Goal: Task Accomplishment & Management: Use online tool/utility

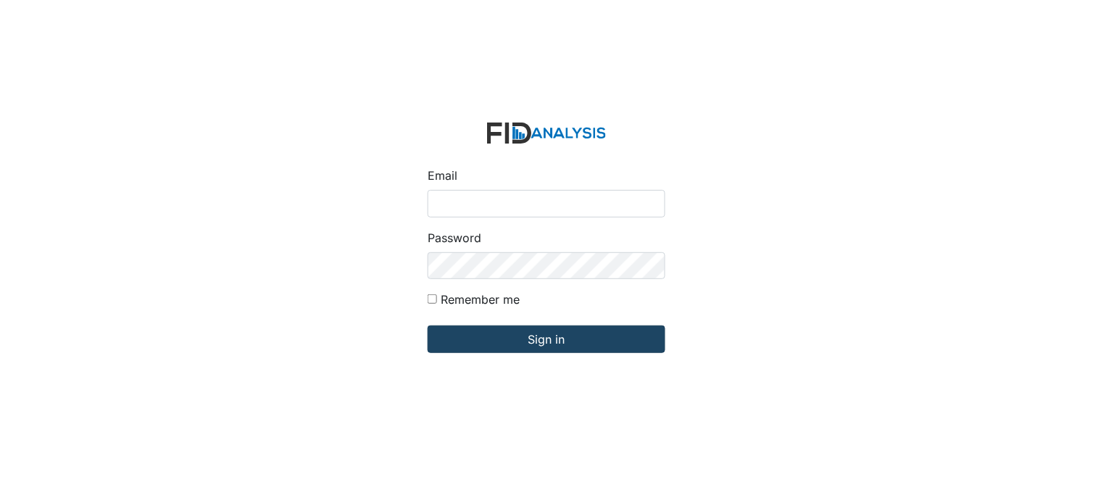
type input "[PERSON_NAME][EMAIL_ADDRESS][DOMAIN_NAME]"
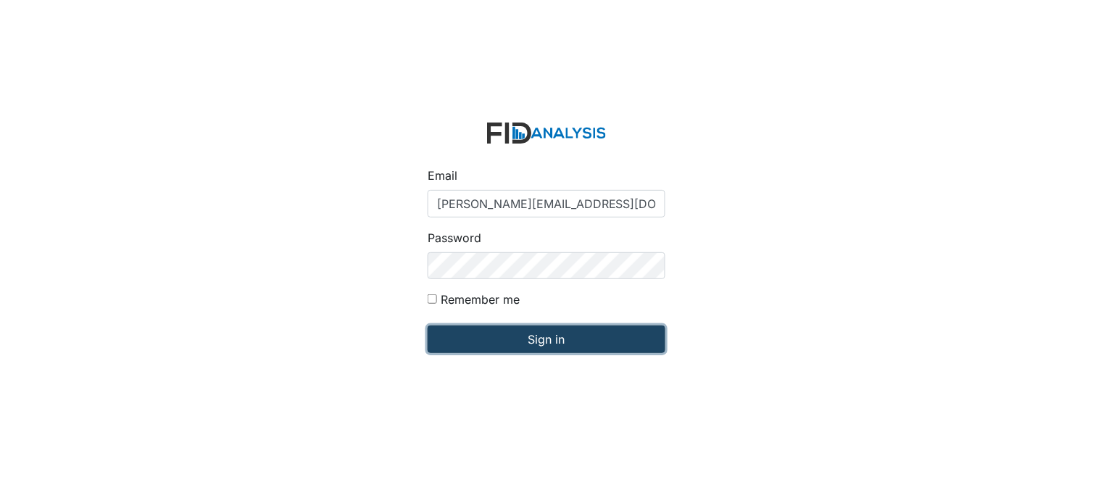
click at [554, 334] on input "Sign in" at bounding box center [547, 340] width 238 height 28
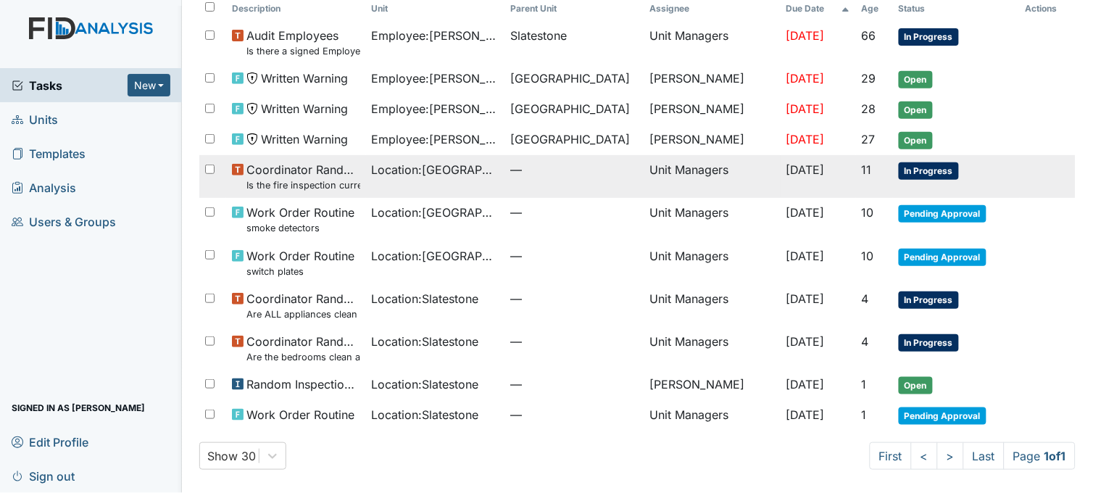
scroll to position [103, 0]
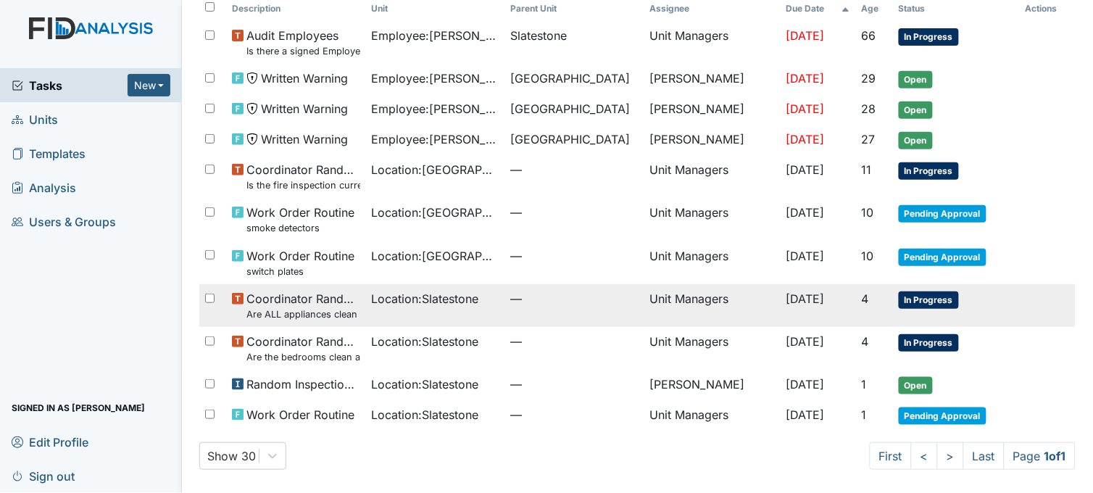
click at [453, 300] on span "Location : Slatestone" at bounding box center [425, 298] width 107 height 17
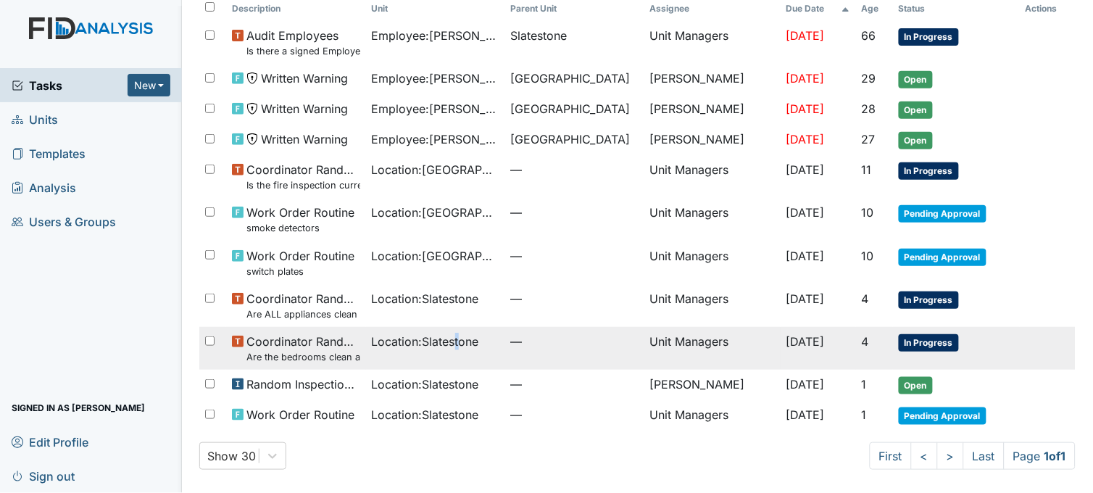
click at [454, 345] on span "Location : Slatestone" at bounding box center [425, 341] width 107 height 17
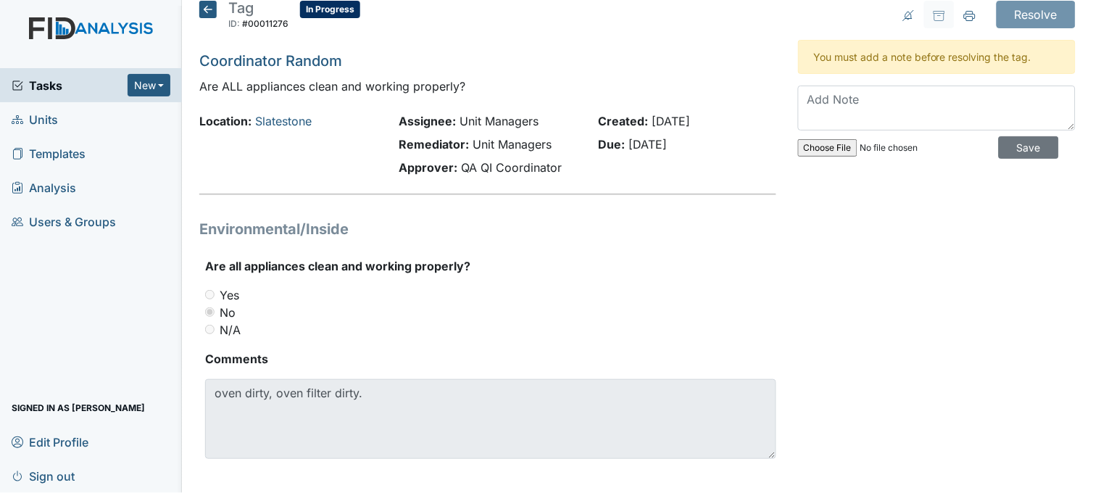
scroll to position [22, 0]
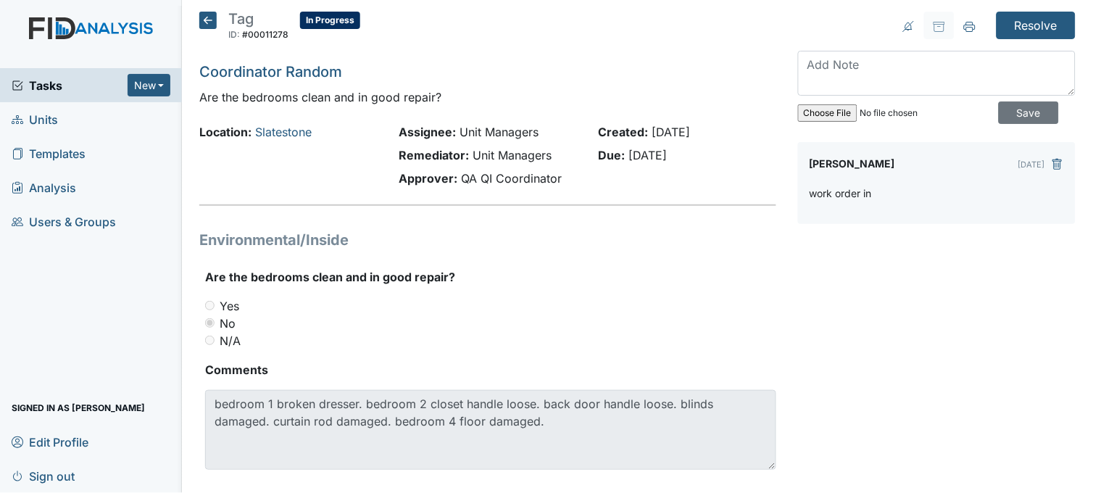
click at [205, 22] on icon at bounding box center [207, 20] width 17 height 17
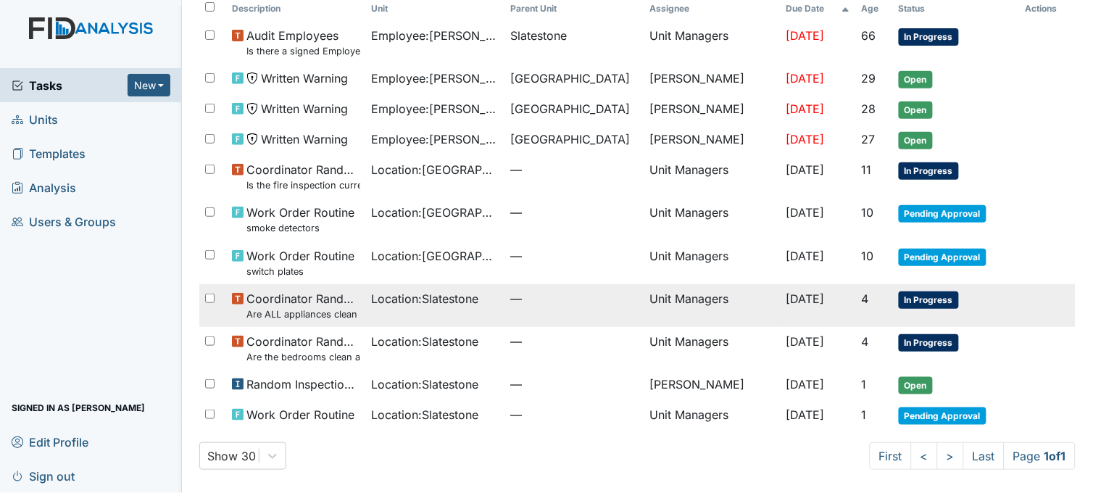
scroll to position [103, 0]
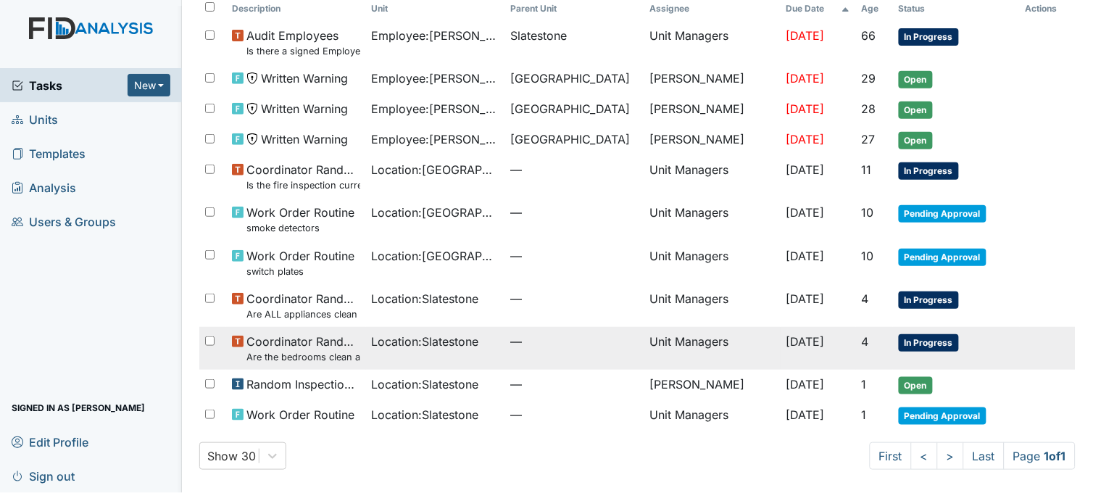
click at [481, 333] on div "Location : Slatestone" at bounding box center [436, 341] width 128 height 17
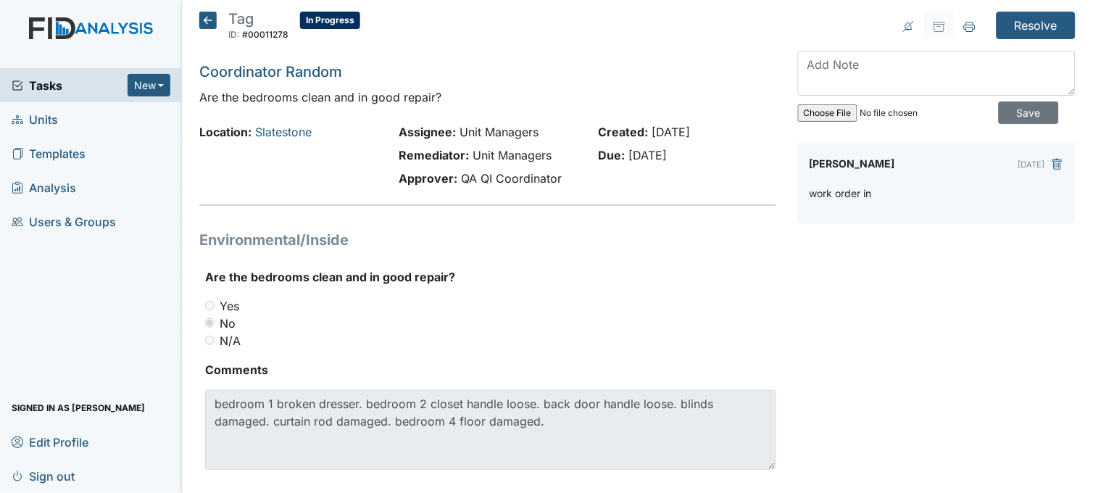
click at [200, 17] on icon at bounding box center [207, 20] width 17 height 17
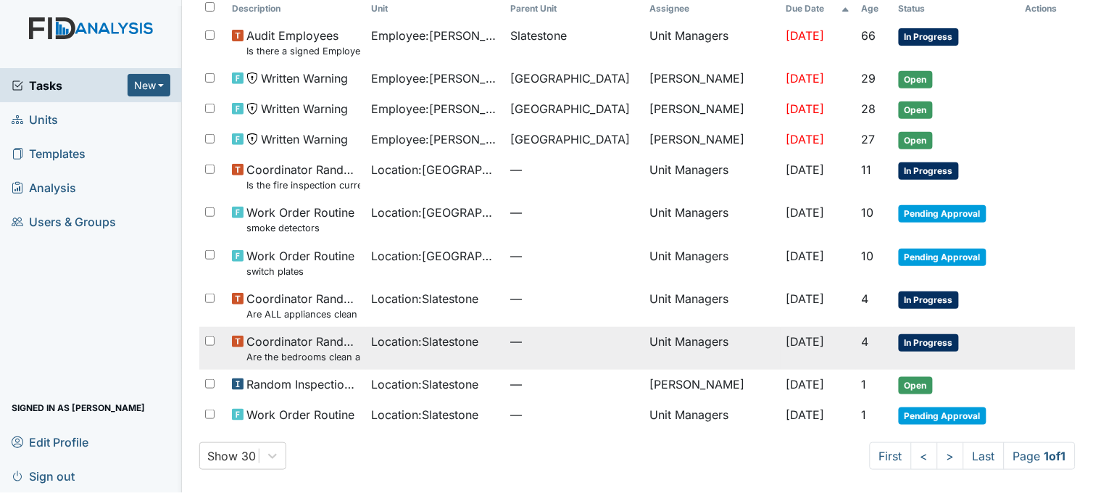
scroll to position [103, 0]
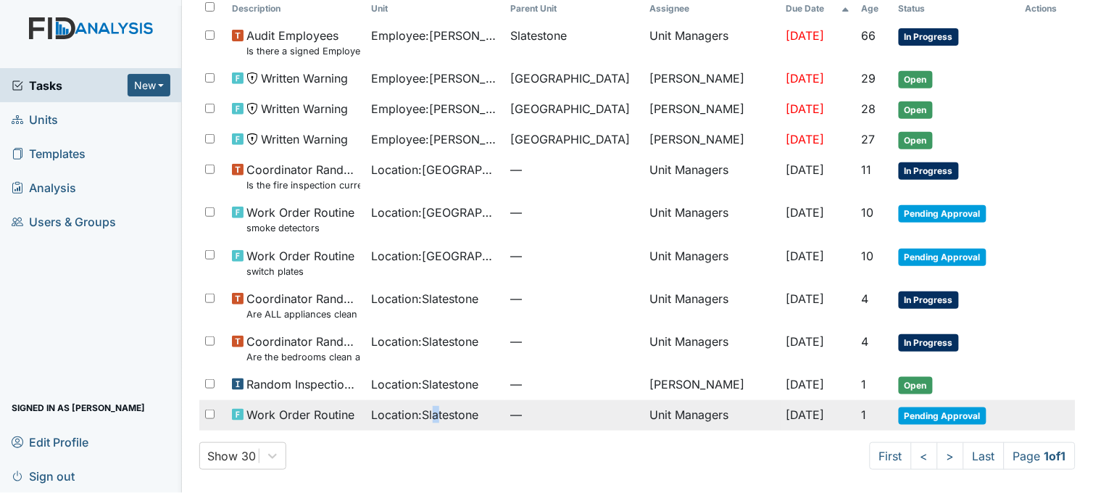
click at [432, 412] on span "Location : Slatestone" at bounding box center [425, 414] width 107 height 17
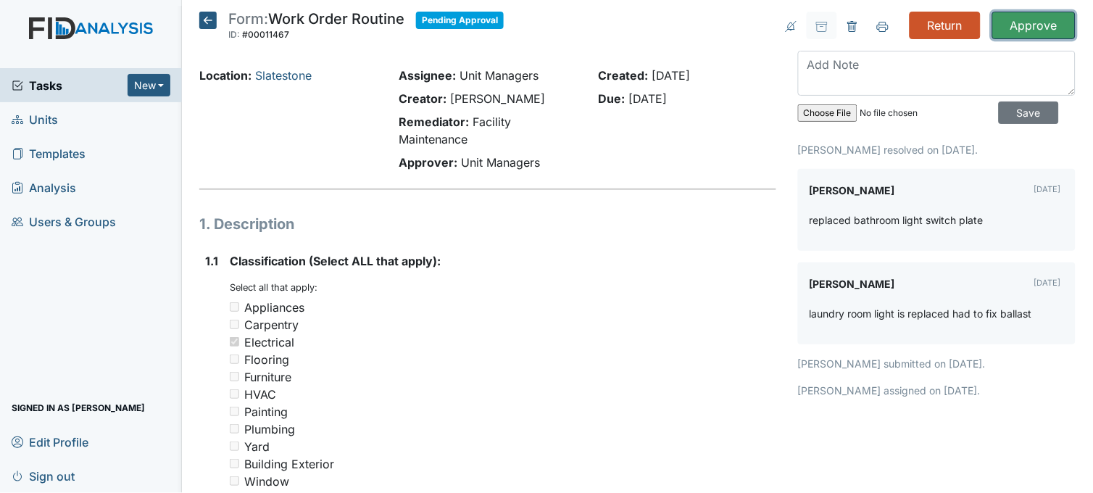
click at [1040, 25] on input "Approve" at bounding box center [1034, 26] width 83 height 28
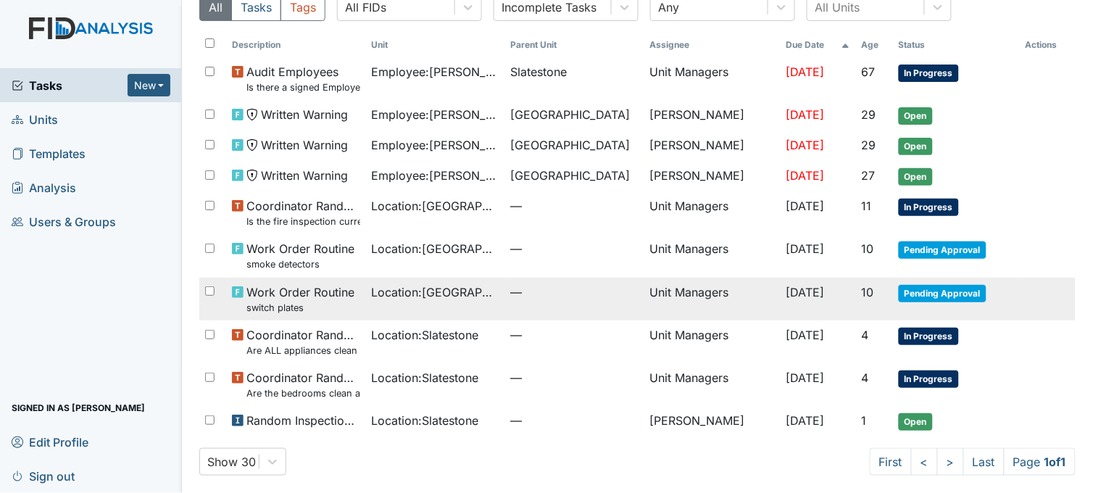
scroll to position [120, 0]
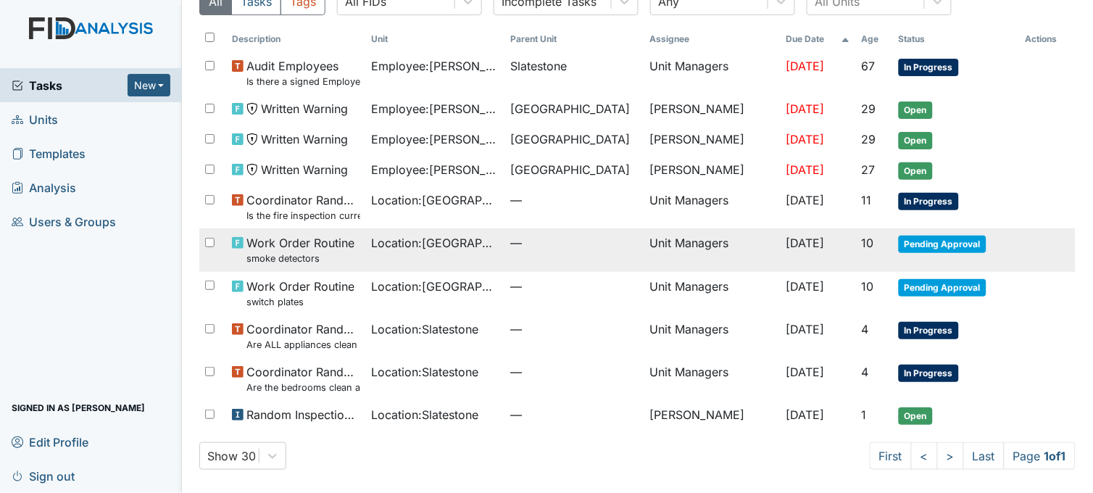
click at [697, 241] on td "Unit Managers" at bounding box center [713, 249] width 136 height 43
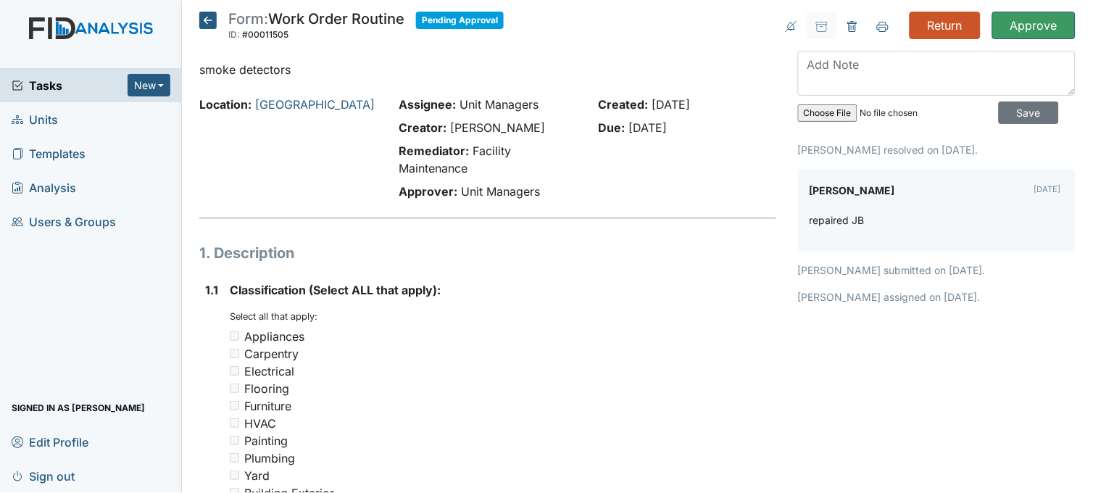
click at [212, 20] on icon at bounding box center [207, 20] width 17 height 17
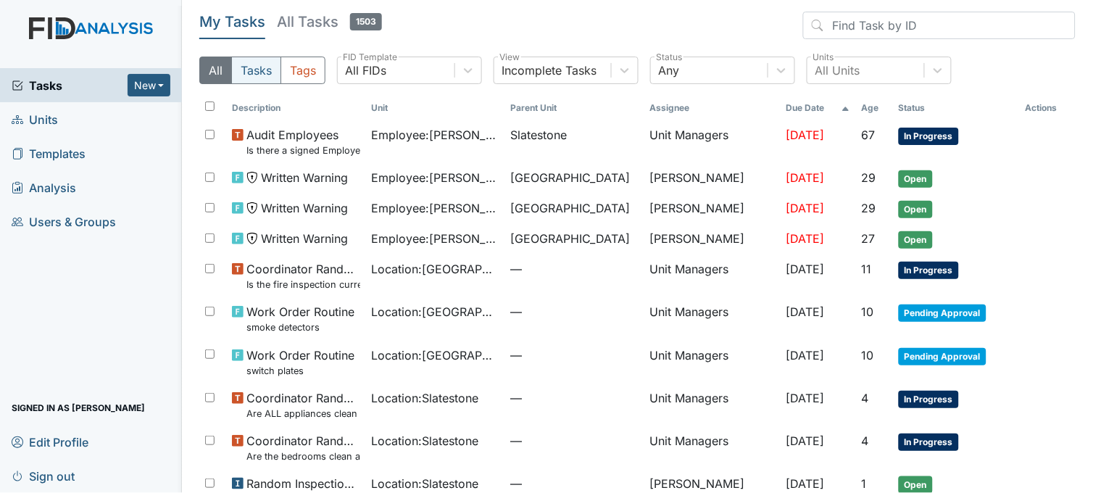
click at [272, 69] on button "Tasks" at bounding box center [256, 71] width 50 height 28
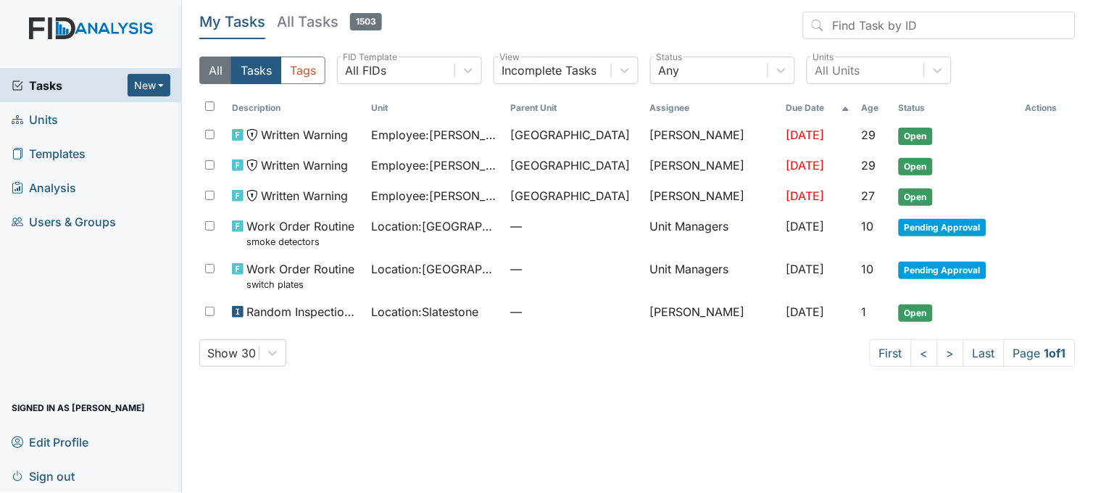
click at [218, 69] on button "All" at bounding box center [215, 71] width 33 height 28
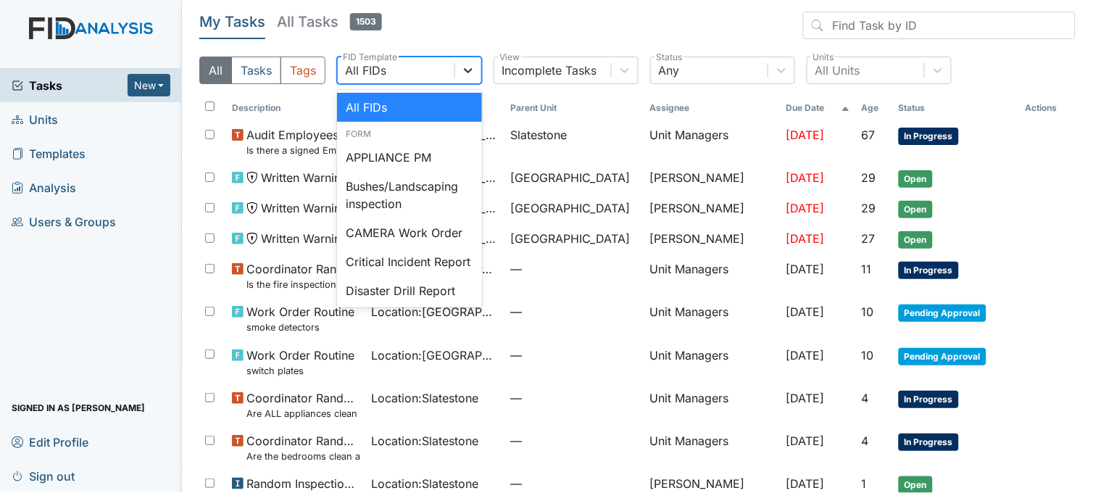
click at [477, 70] on div at bounding box center [468, 70] width 26 height 26
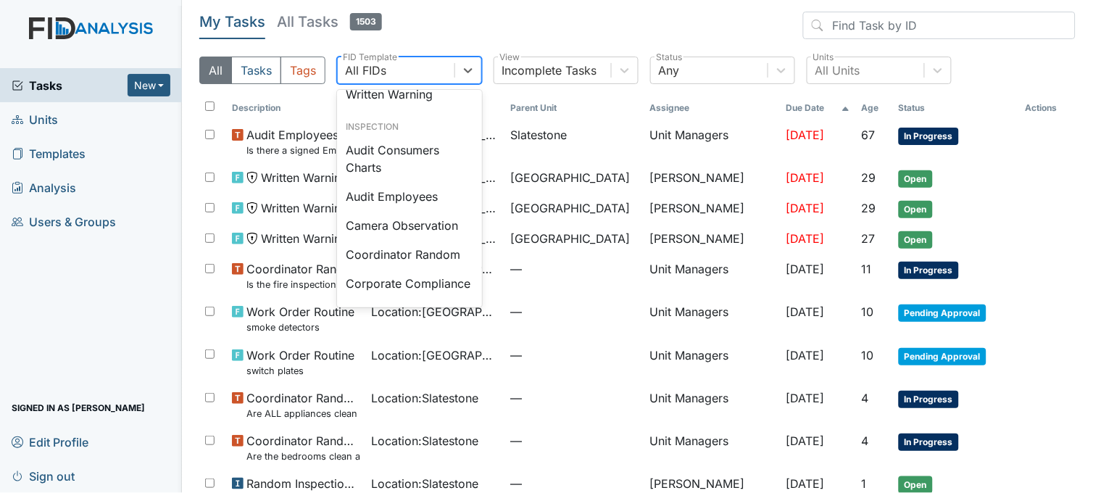
scroll to position [725, 0]
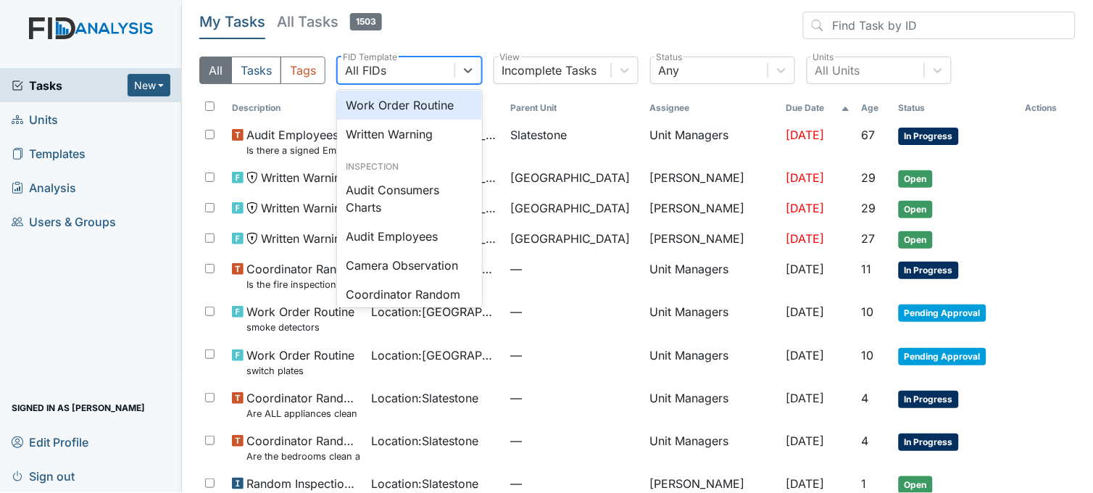
click at [404, 120] on div "Work Order Routine" at bounding box center [409, 105] width 145 height 29
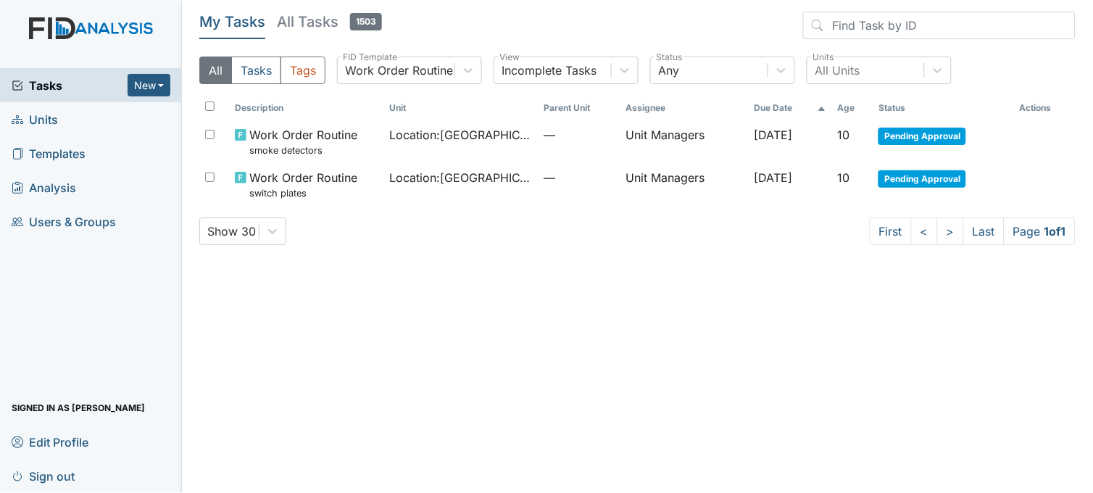
click at [88, 89] on span "Tasks" at bounding box center [70, 85] width 116 height 17
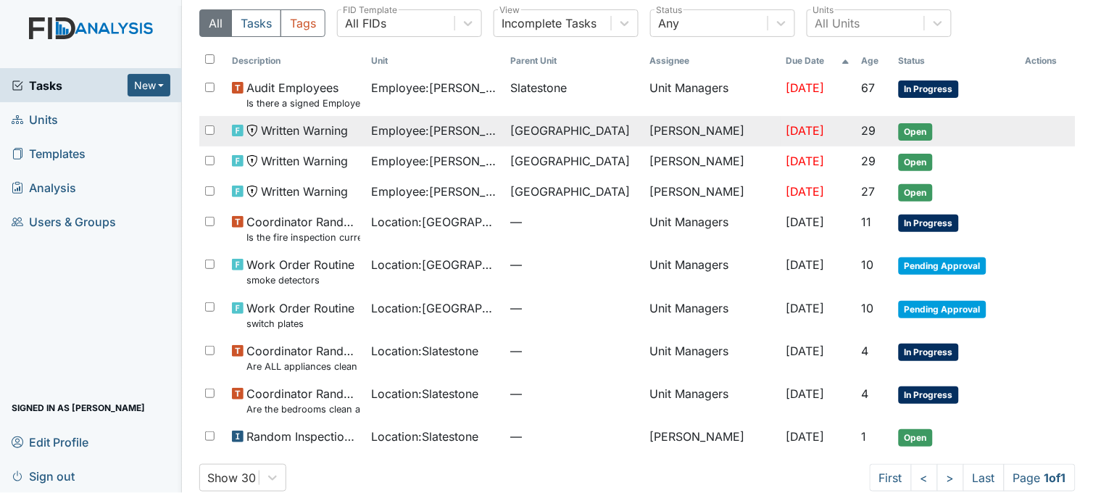
scroll to position [73, 0]
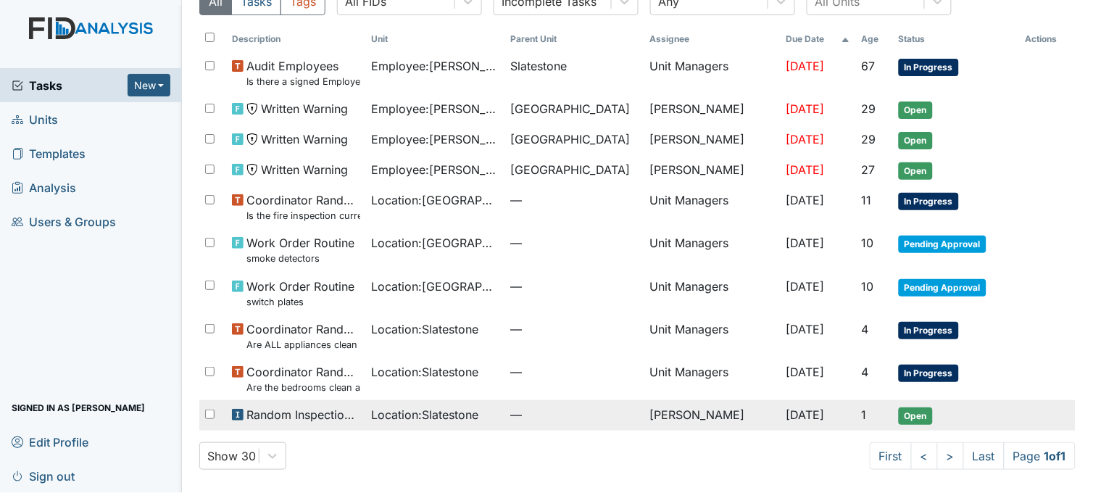
click at [505, 423] on td "—" at bounding box center [574, 415] width 139 height 30
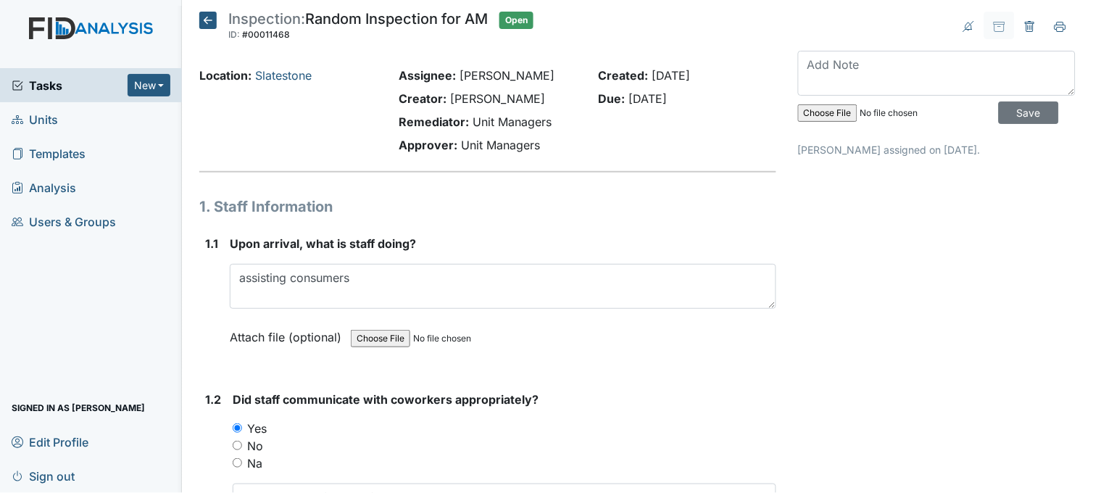
click at [204, 15] on icon at bounding box center [207, 20] width 17 height 17
